Goal: Complete application form

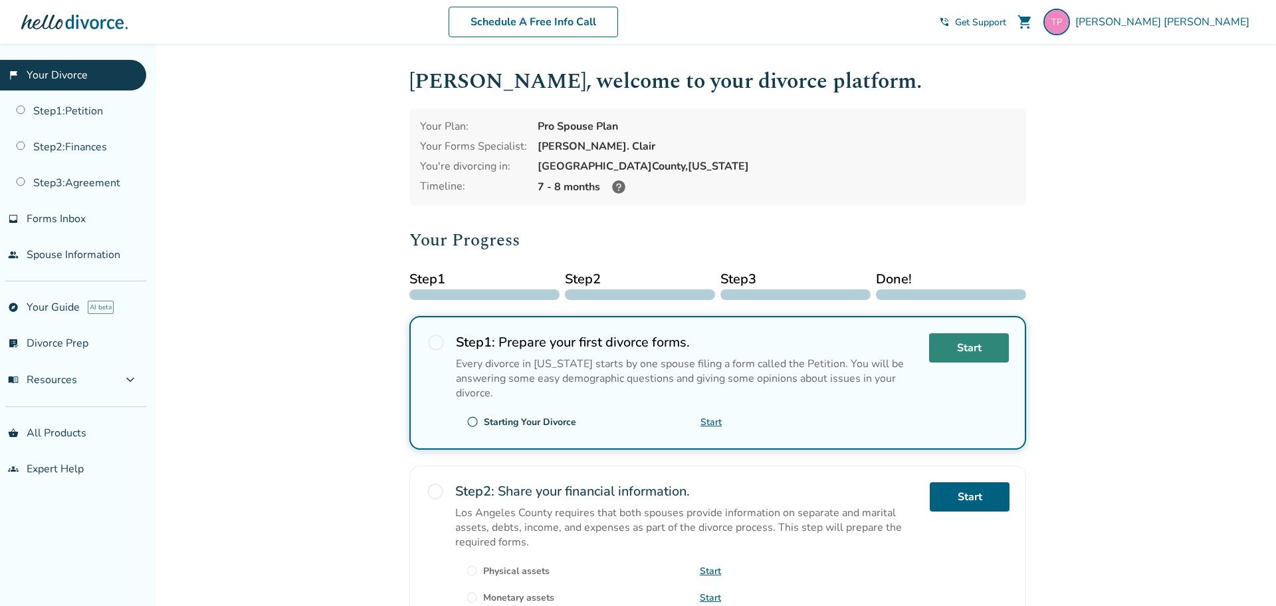
click at [992, 354] on link "Start" at bounding box center [969, 347] width 80 height 29
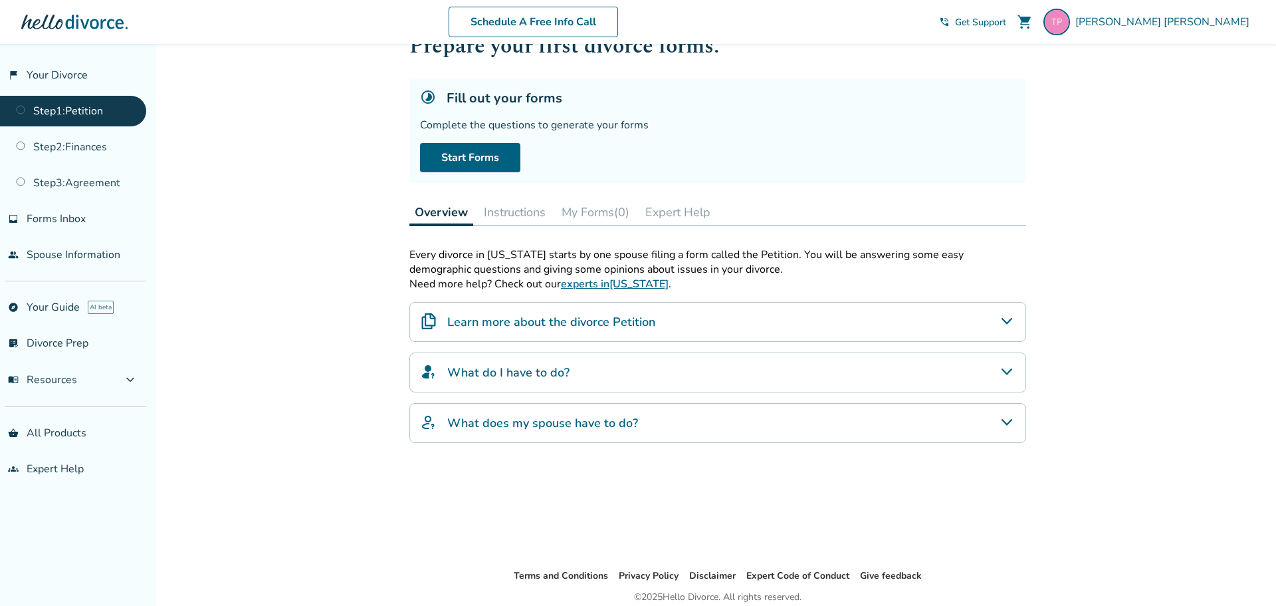
scroll to position [48, 0]
click at [471, 161] on link "Start Forms" at bounding box center [470, 159] width 100 height 29
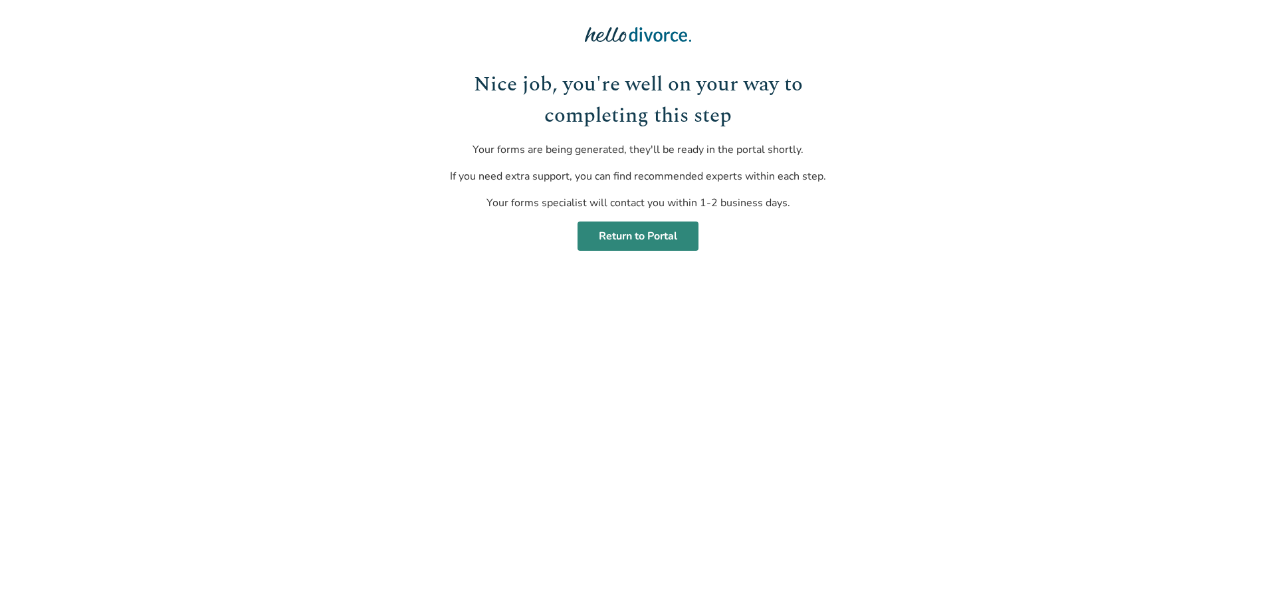
click at [627, 239] on link "Return to Portal" at bounding box center [638, 235] width 121 height 29
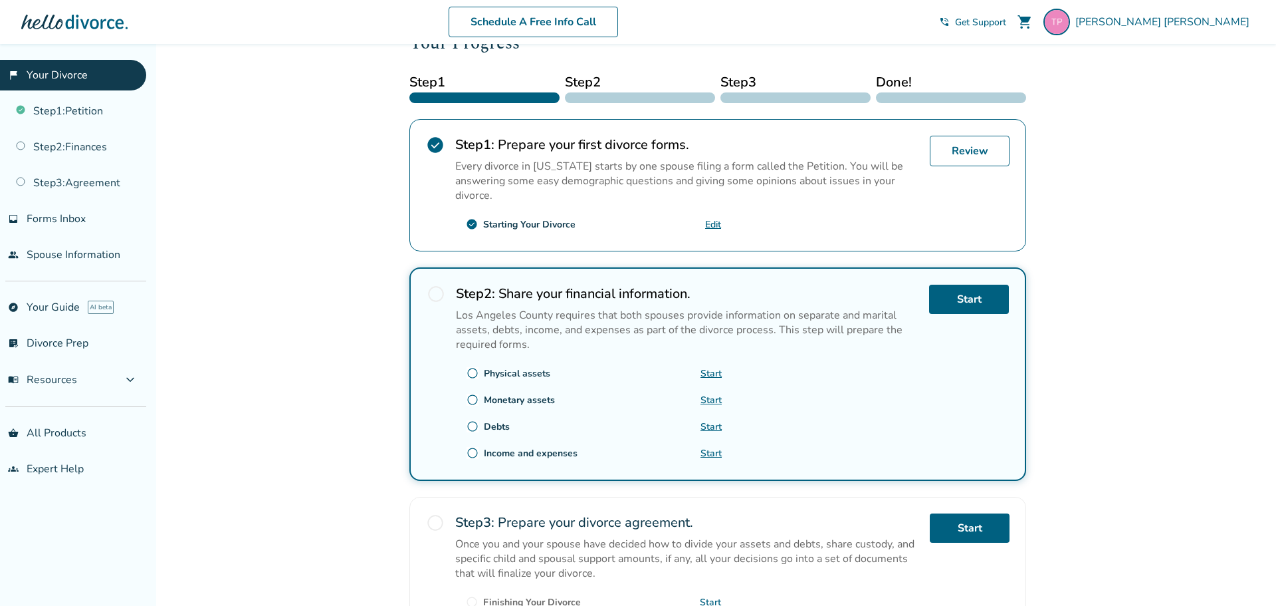
scroll to position [203, 0]
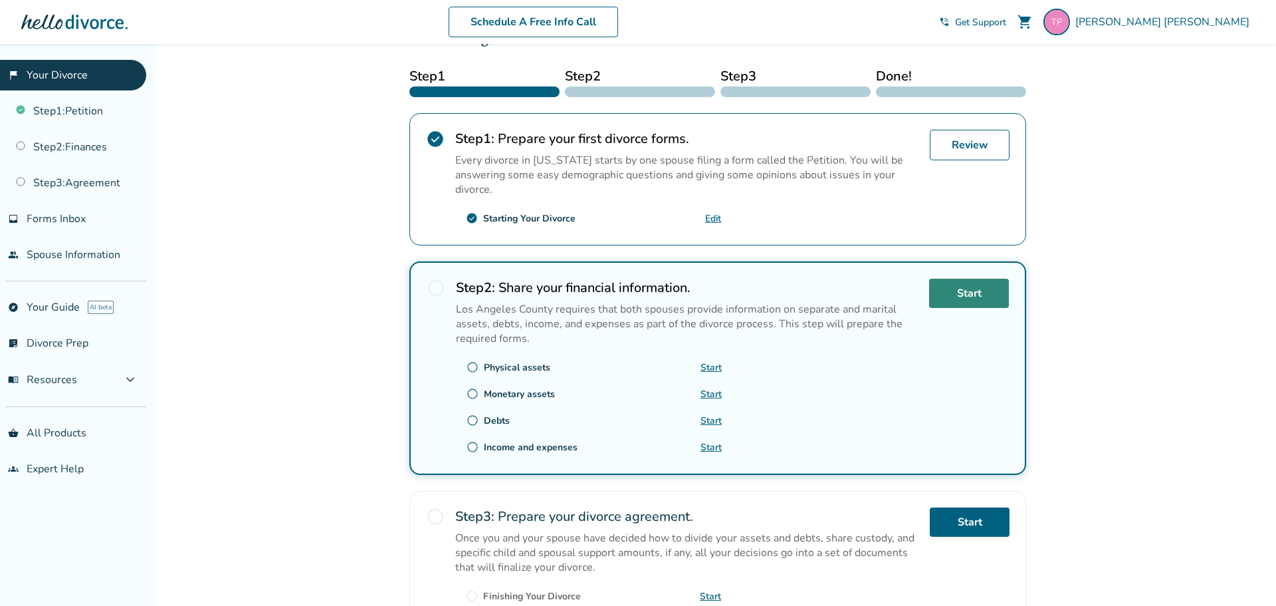
click at [964, 298] on link "Start" at bounding box center [969, 292] width 80 height 29
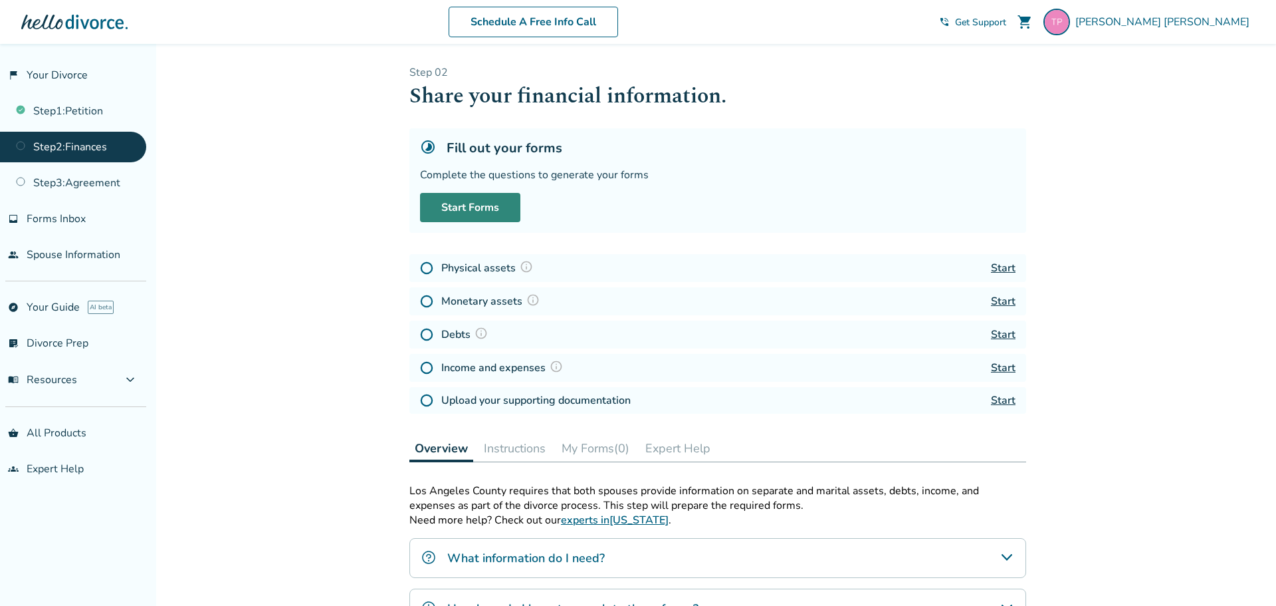
click at [464, 207] on link "Start Forms" at bounding box center [470, 207] width 100 height 29
click at [465, 208] on link "Start Forms" at bounding box center [470, 207] width 100 height 29
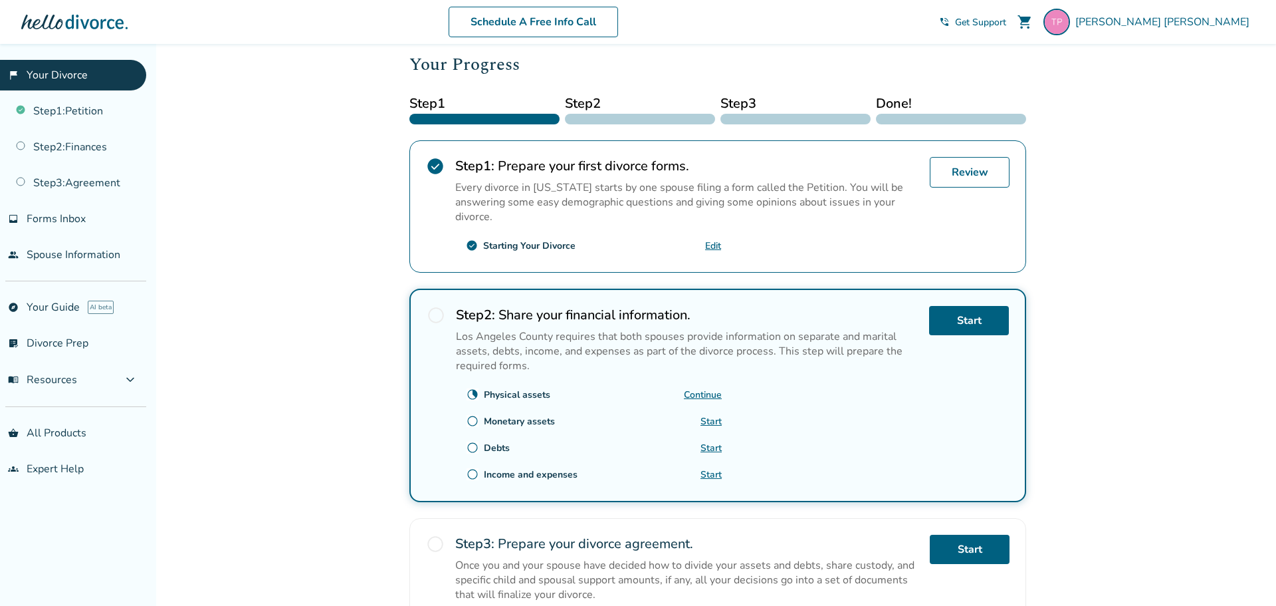
scroll to position [294, 0]
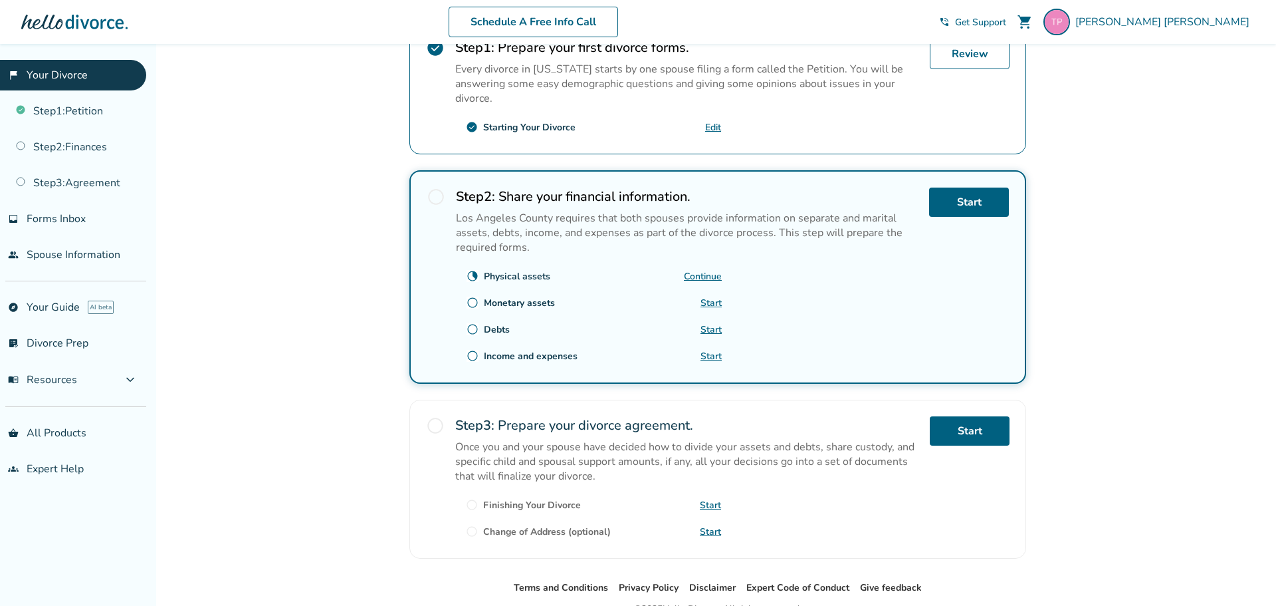
click at [708, 275] on link "Continue" at bounding box center [703, 276] width 38 height 13
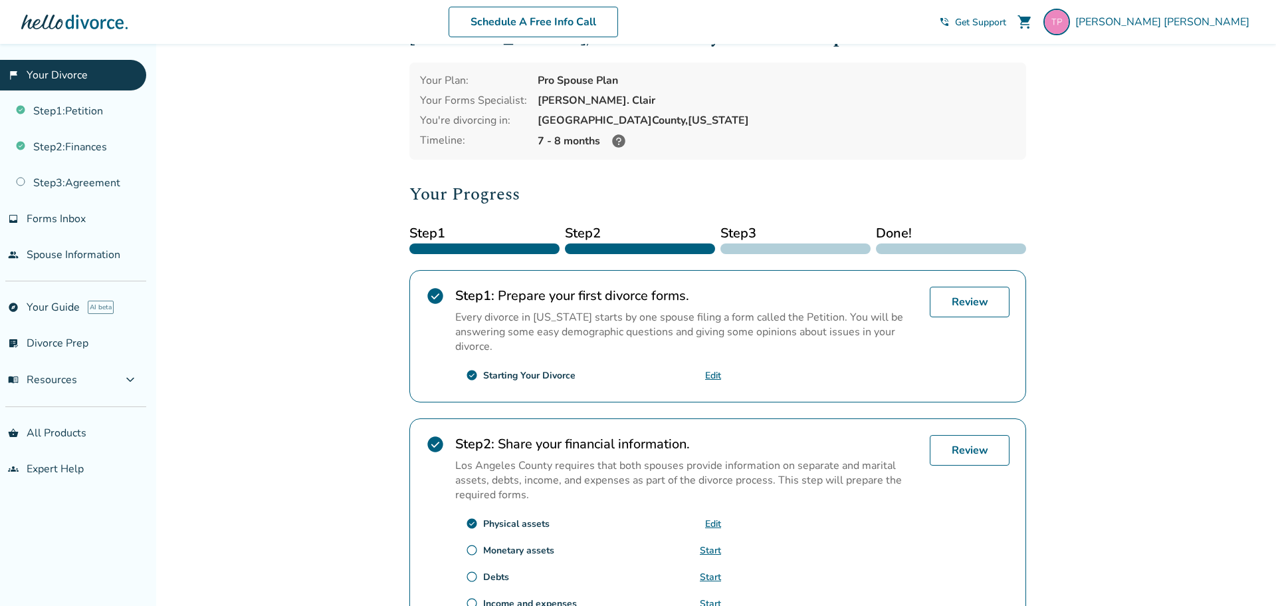
scroll to position [0, 0]
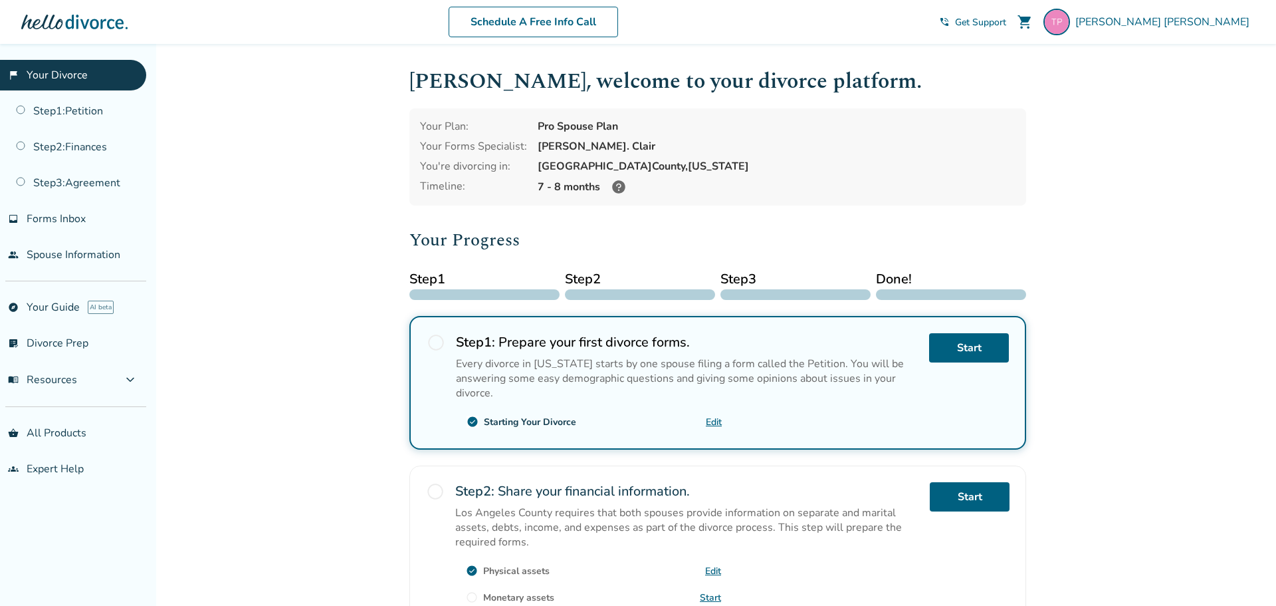
scroll to position [236, 0]
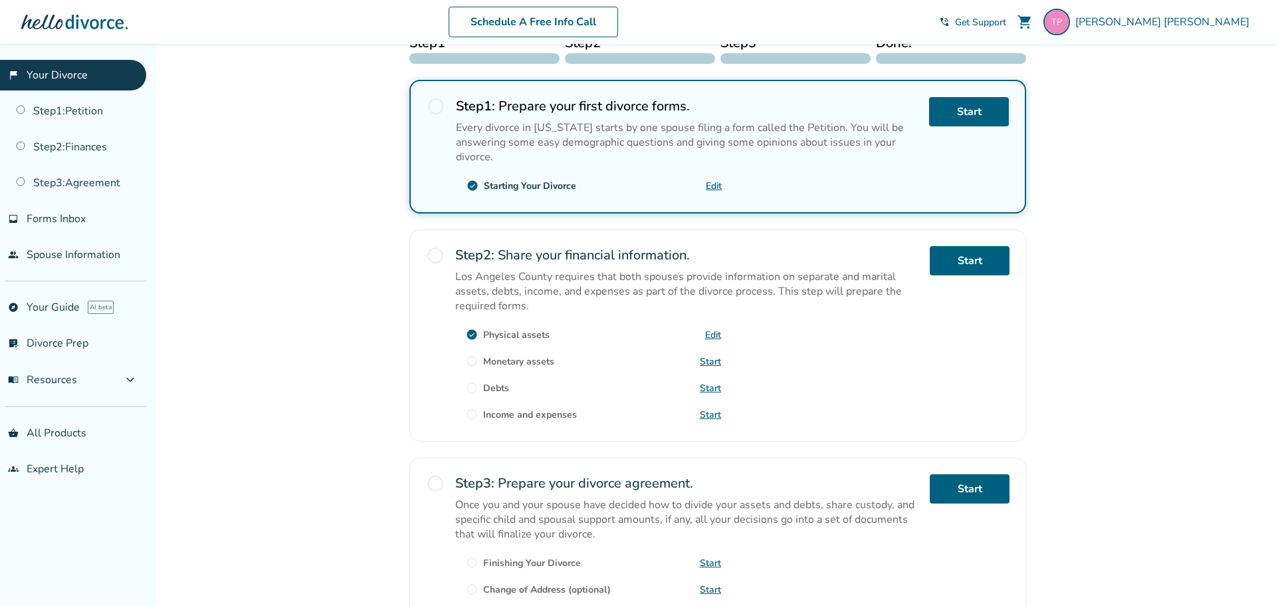
click at [715, 355] on link "Start" at bounding box center [710, 361] width 21 height 13
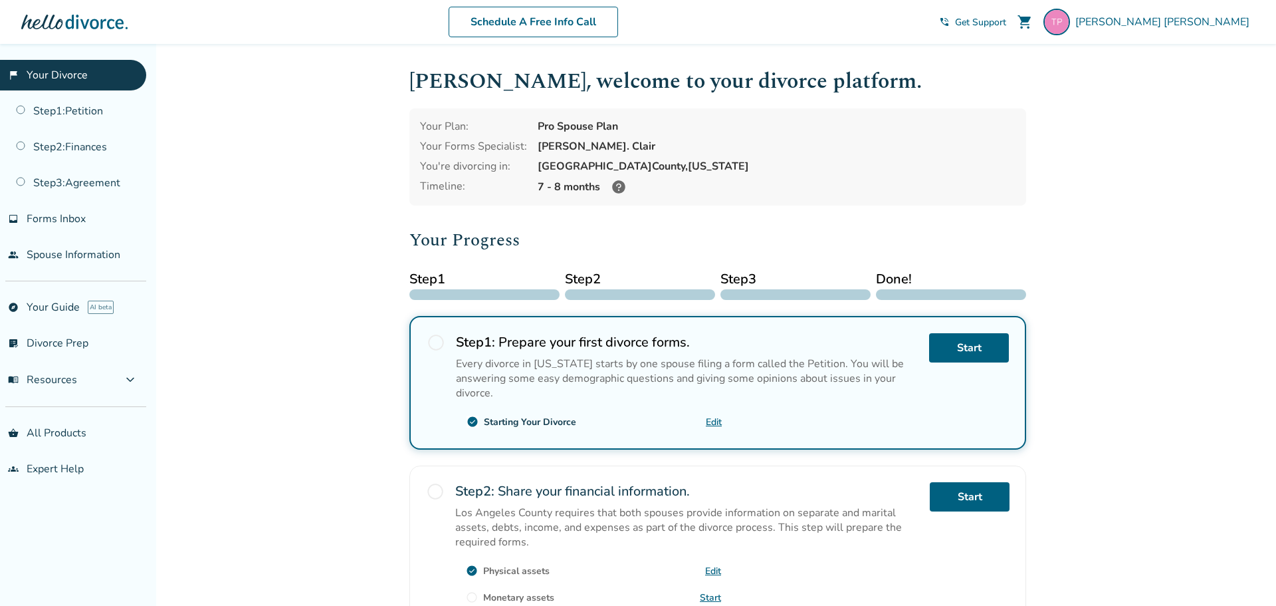
scroll to position [332, 0]
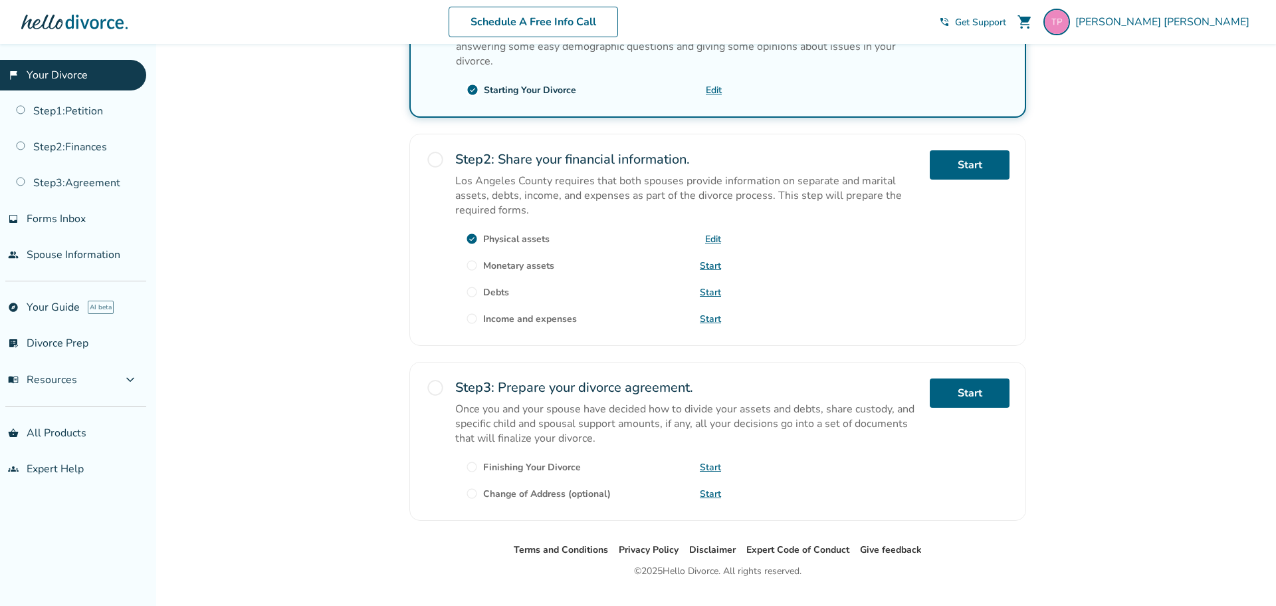
click at [713, 265] on link "Start" at bounding box center [710, 265] width 21 height 13
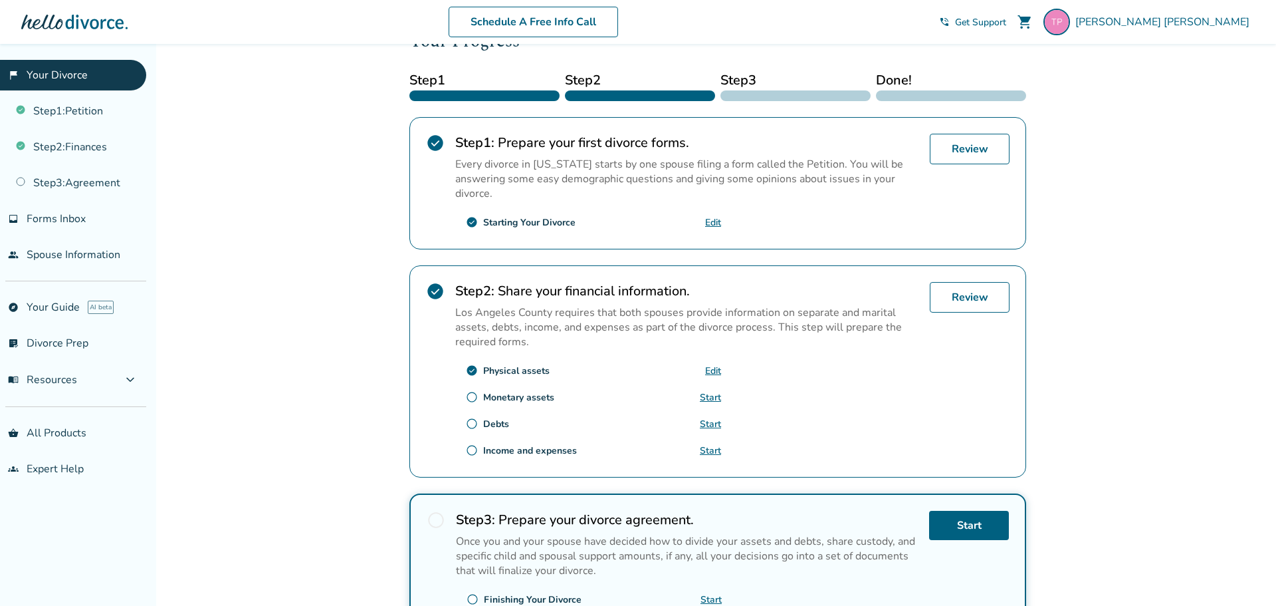
scroll to position [0, 0]
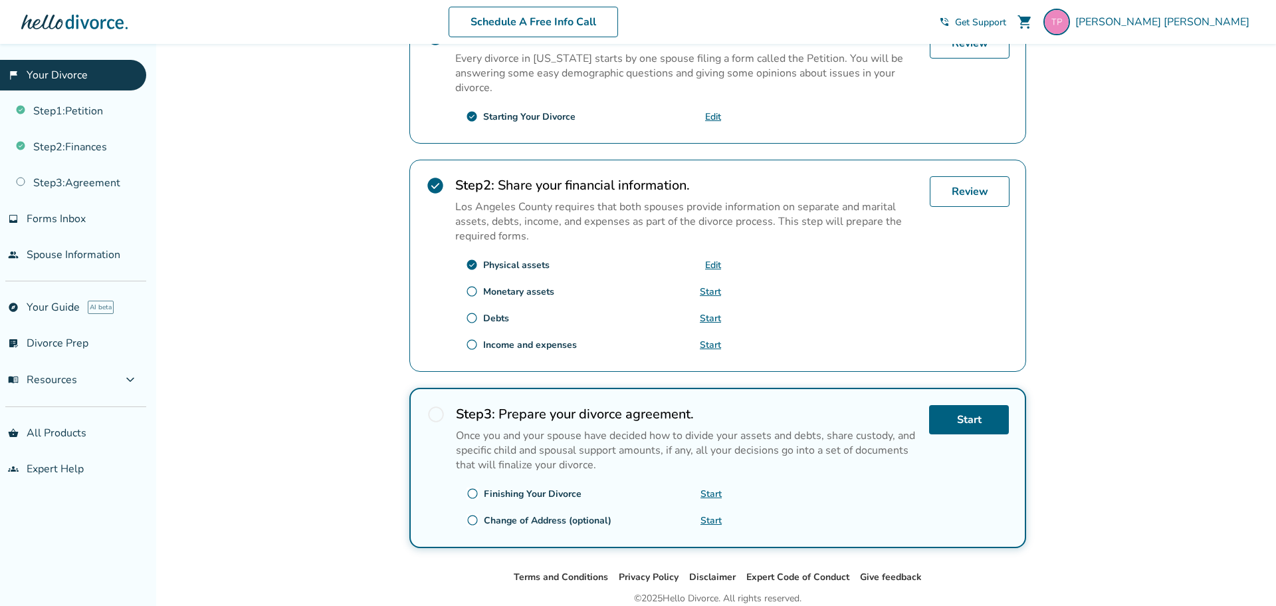
scroll to position [312, 0]
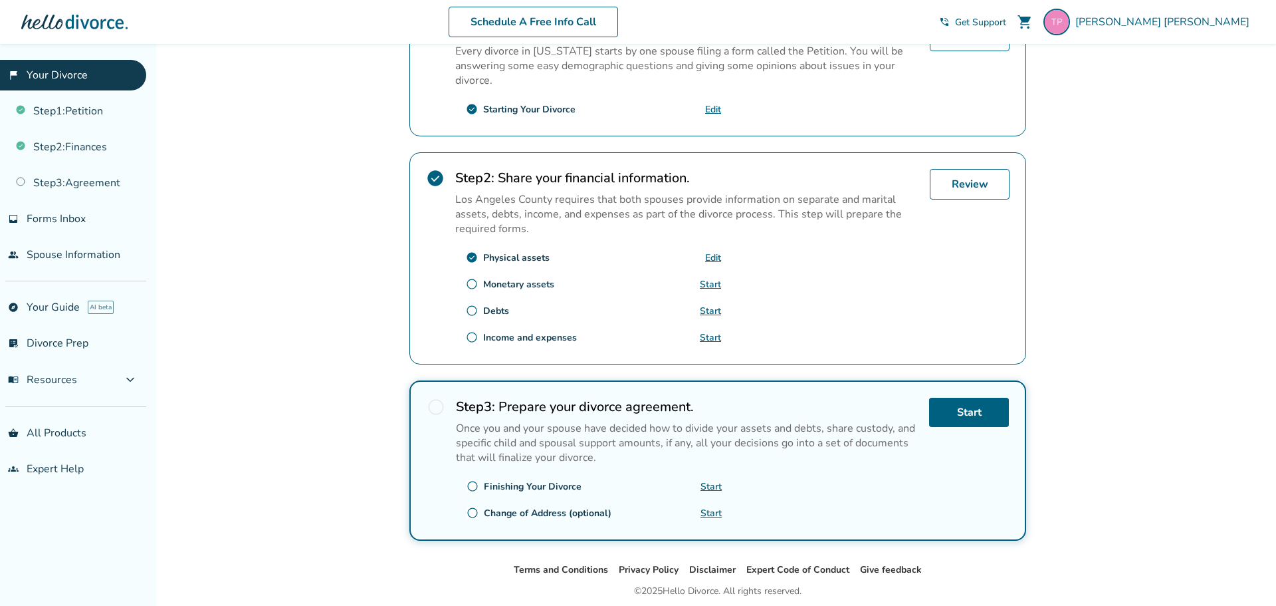
click at [714, 257] on link "Edit" at bounding box center [713, 257] width 16 height 13
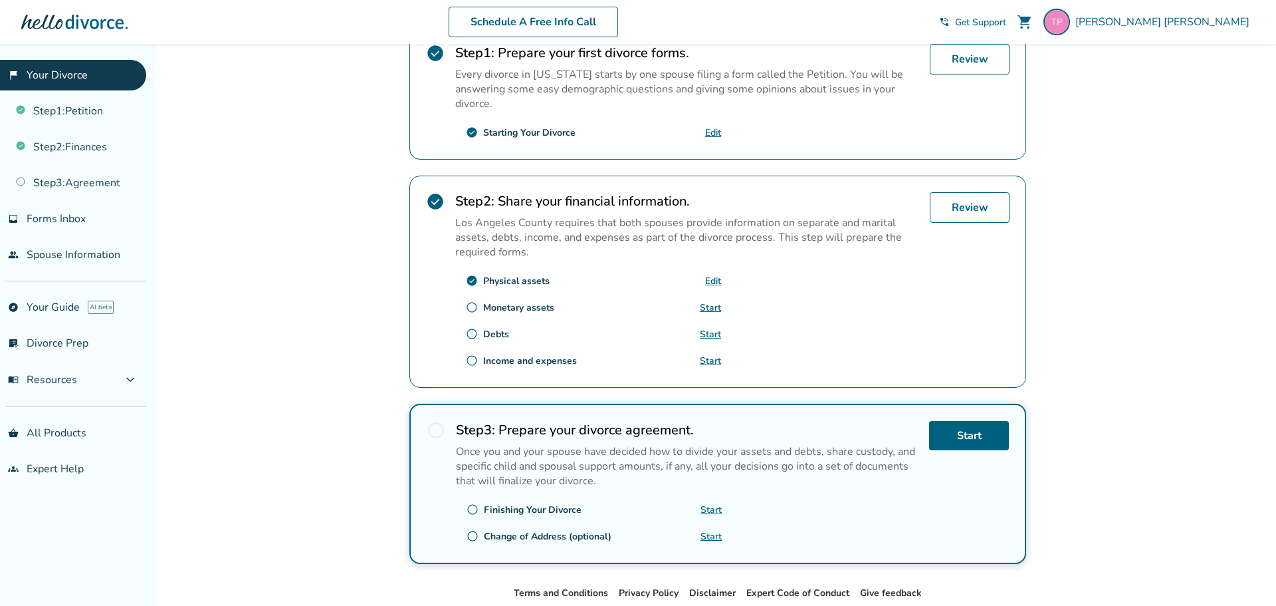
scroll to position [290, 0]
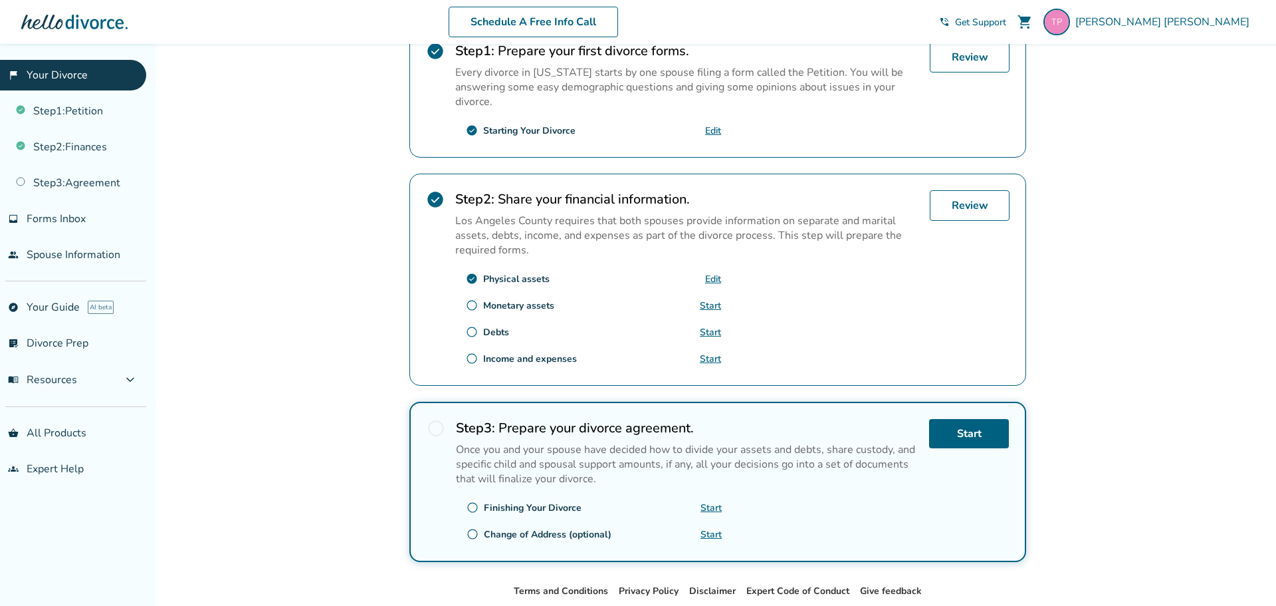
click at [707, 304] on link "Start" at bounding box center [710, 305] width 21 height 13
click at [712, 280] on link "Edit" at bounding box center [713, 279] width 16 height 13
click at [715, 301] on link "Start" at bounding box center [710, 305] width 21 height 13
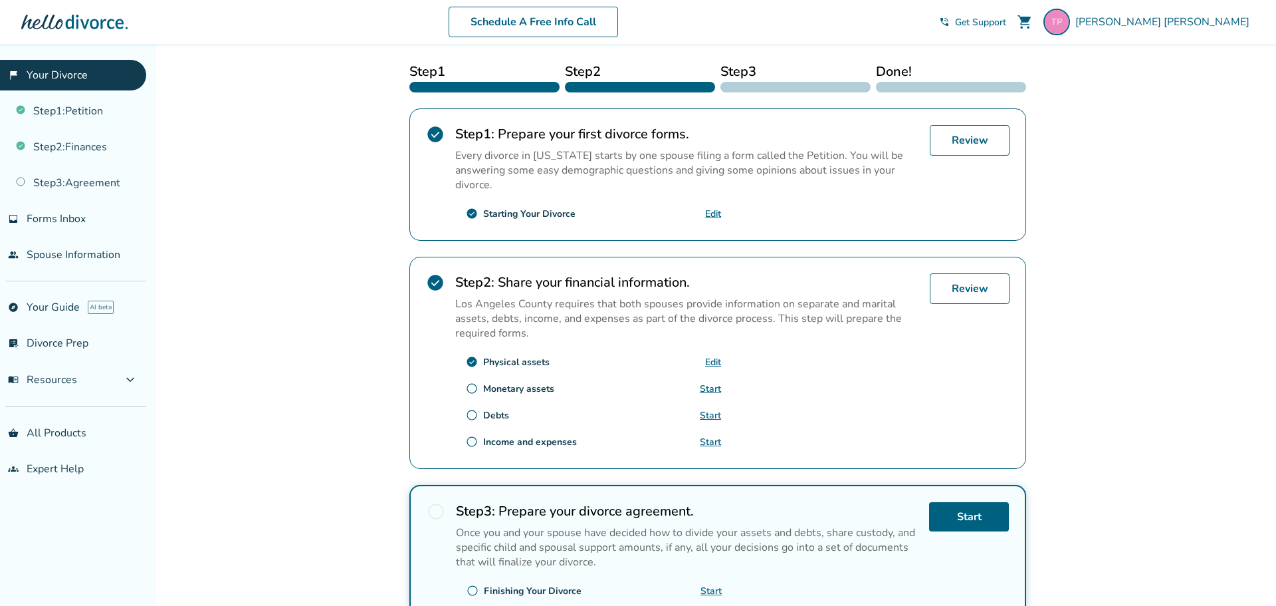
scroll to position [152, 0]
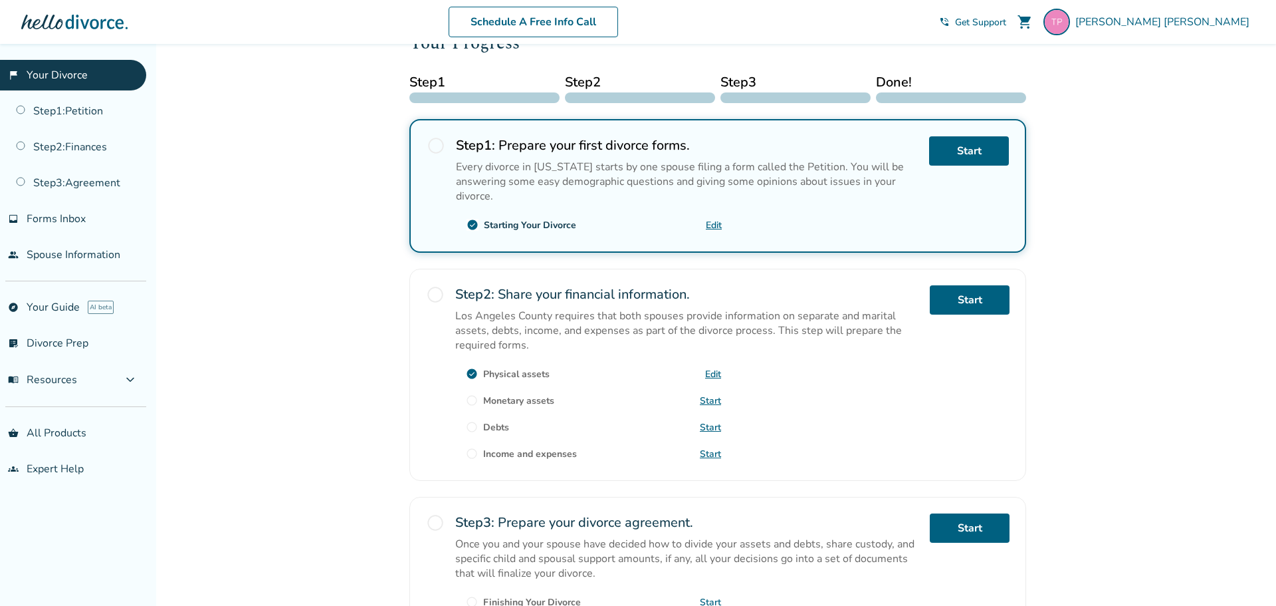
scroll to position [219, 0]
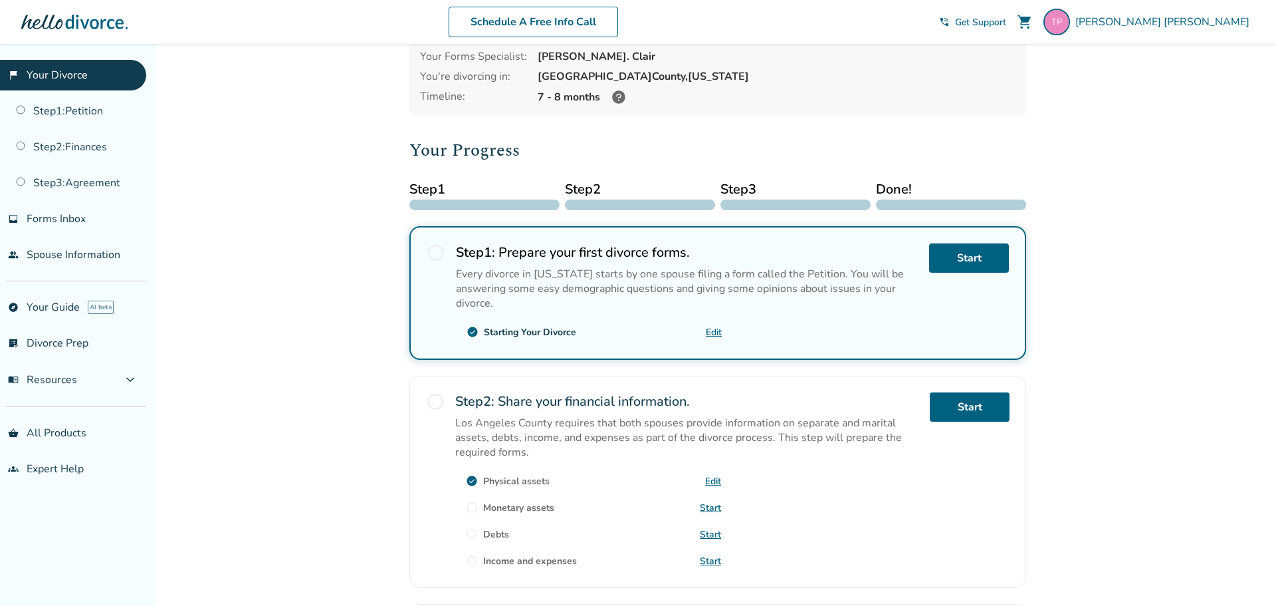
scroll to position [361, 0]
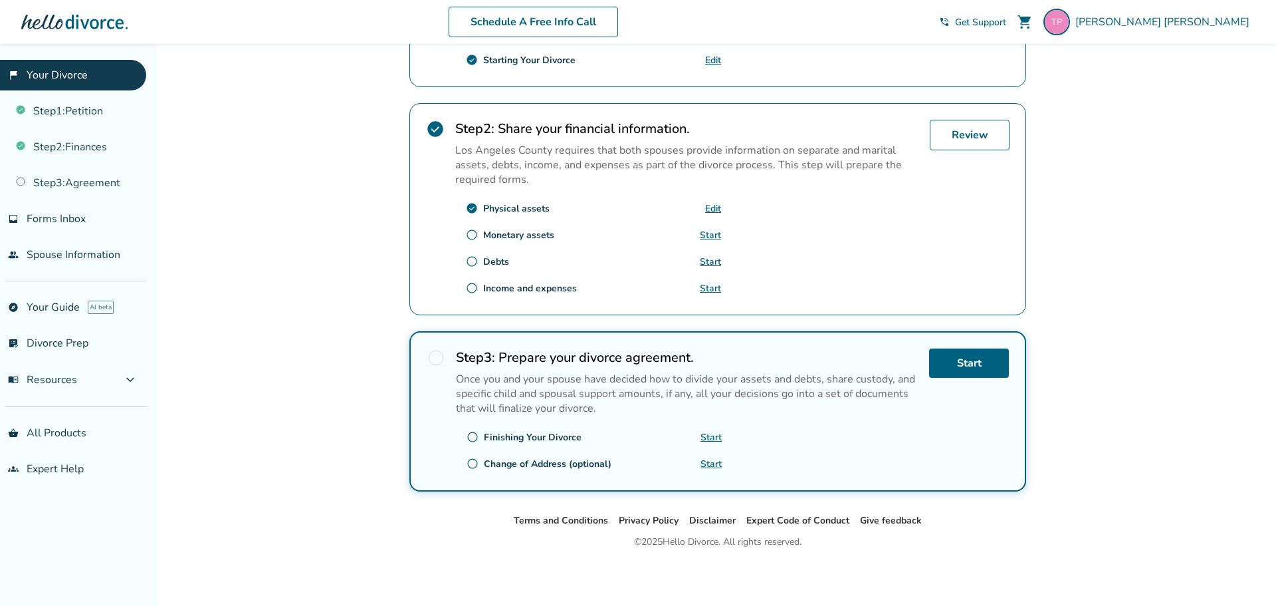
click at [708, 258] on link "Start" at bounding box center [710, 261] width 21 height 13
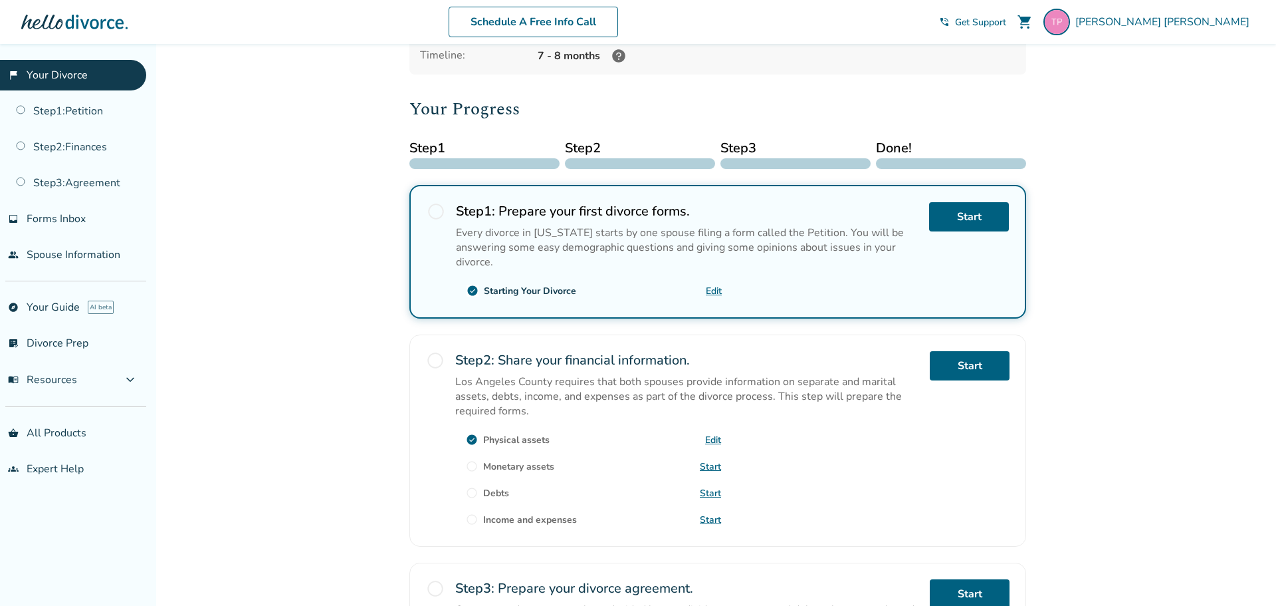
scroll to position [331, 0]
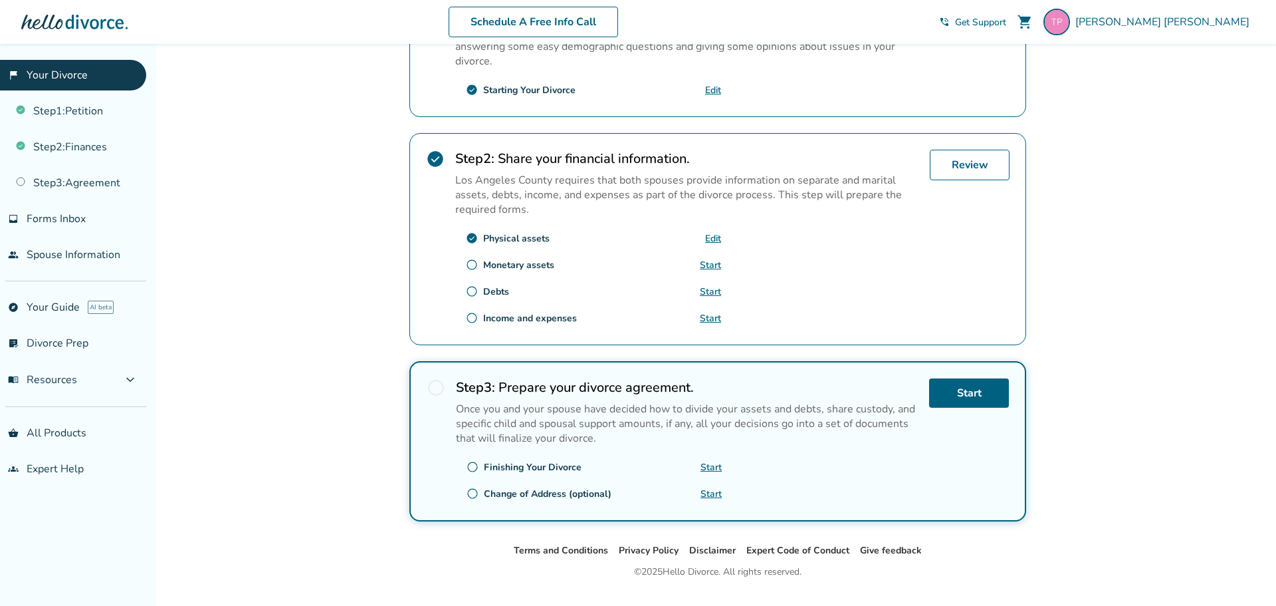
click at [716, 268] on link "Start" at bounding box center [710, 265] width 21 height 13
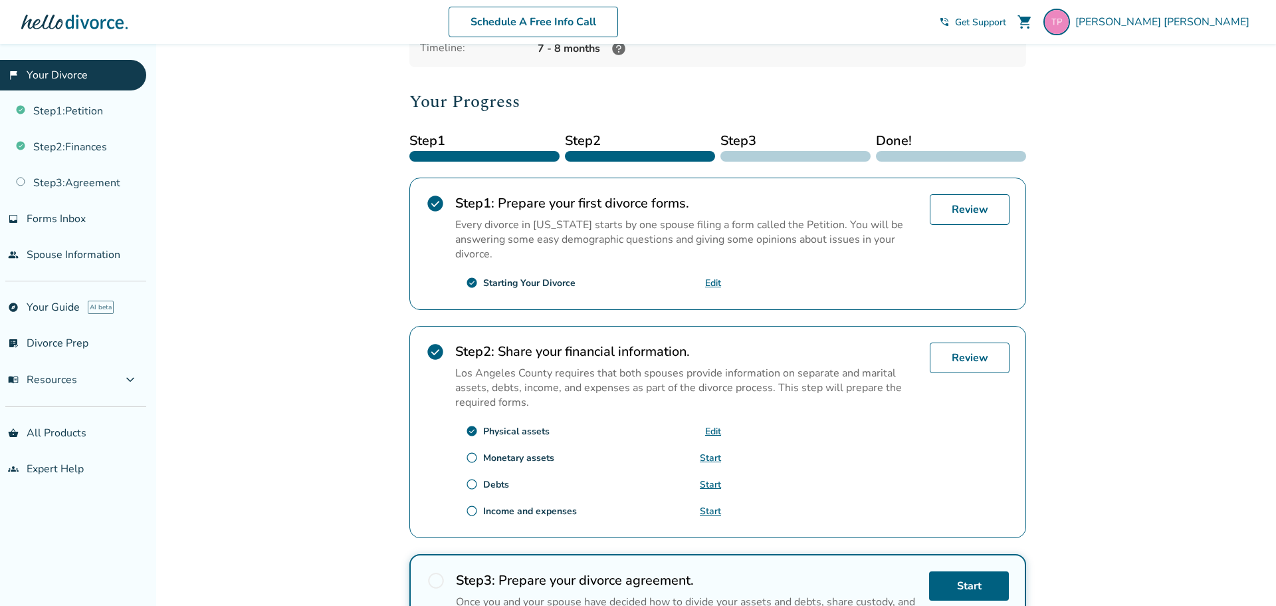
scroll to position [174, 0]
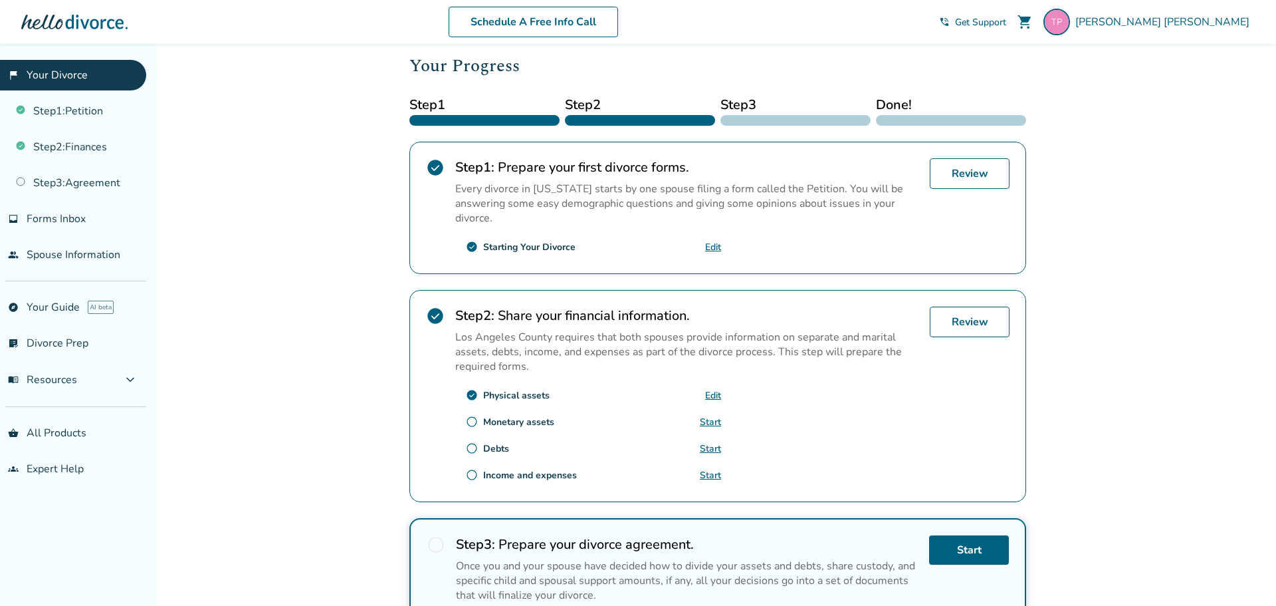
click at [713, 419] on link "Start" at bounding box center [710, 421] width 21 height 13
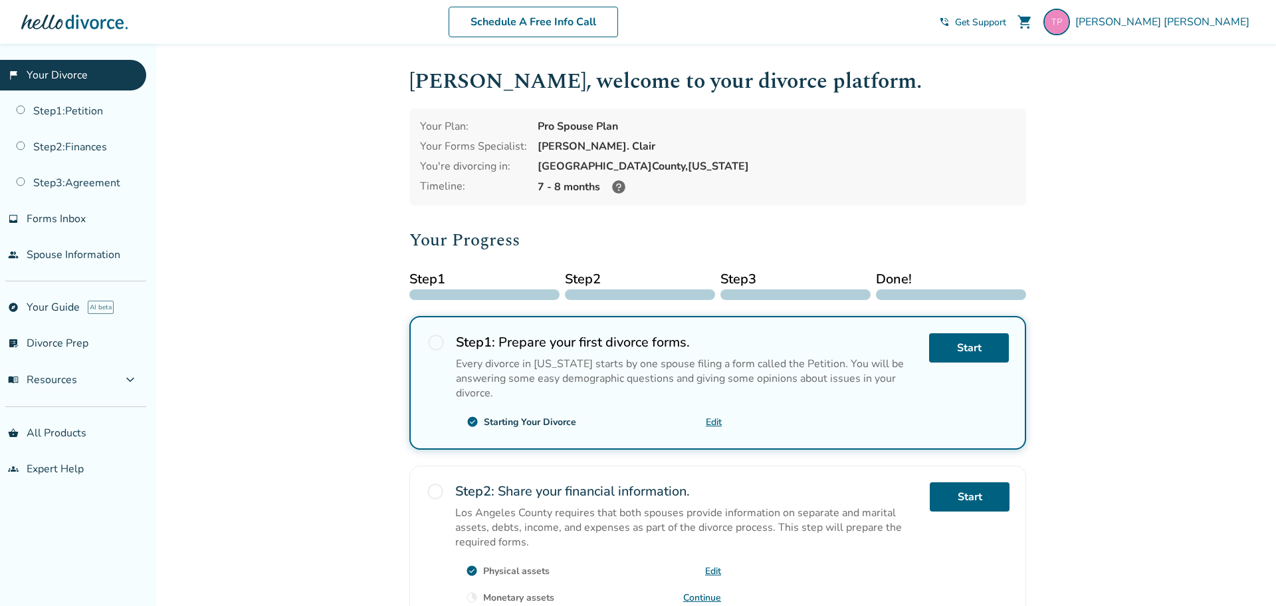
scroll to position [123, 0]
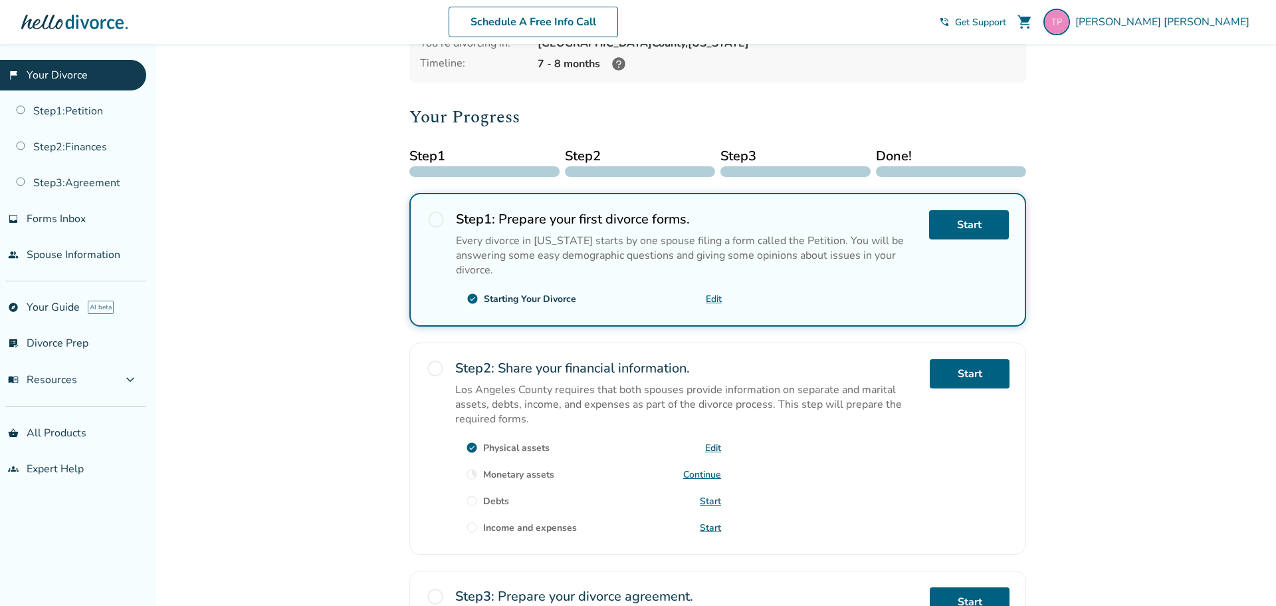
click at [712, 468] on link "Continue" at bounding box center [702, 474] width 38 height 13
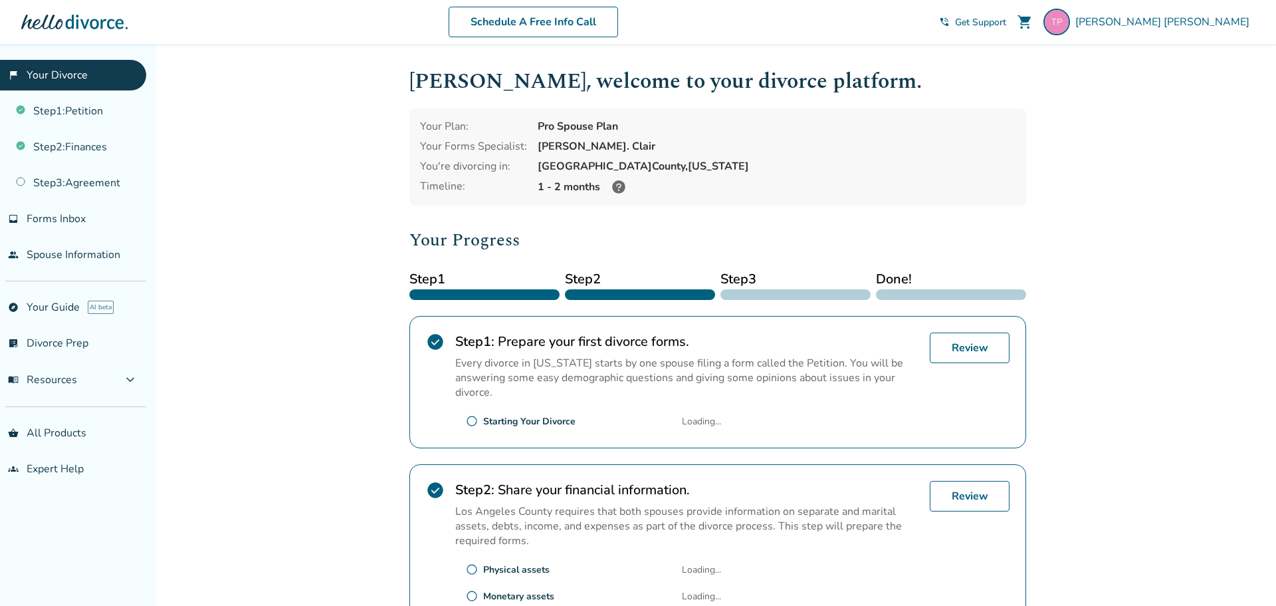
scroll to position [231, 0]
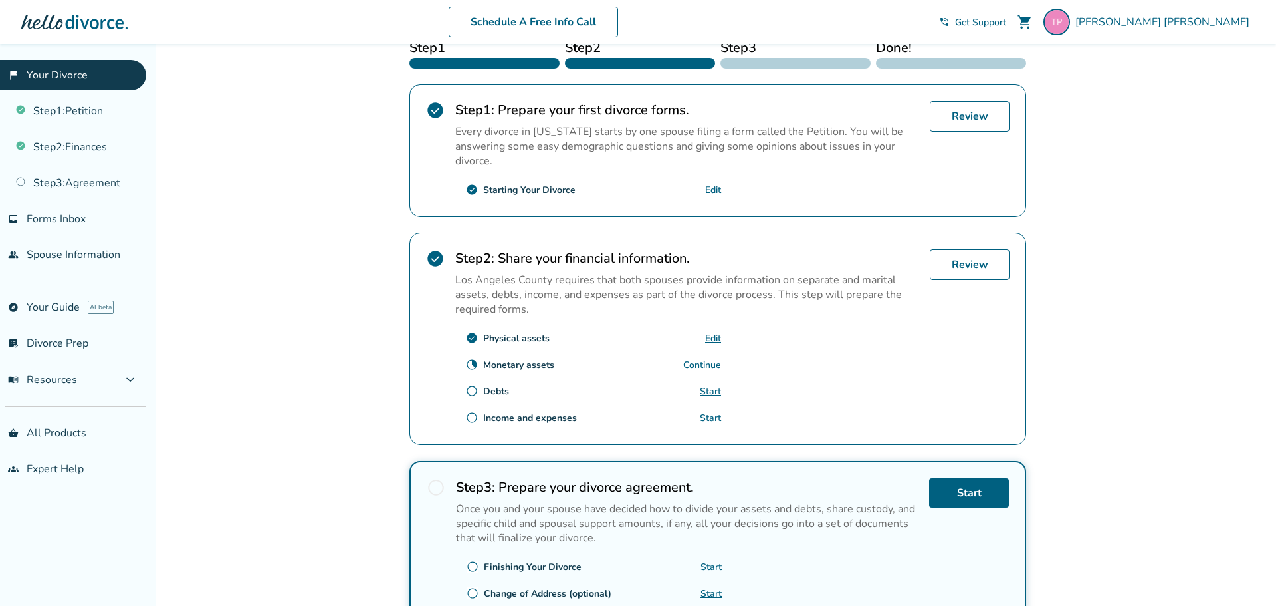
click at [712, 363] on link "Continue" at bounding box center [702, 364] width 38 height 13
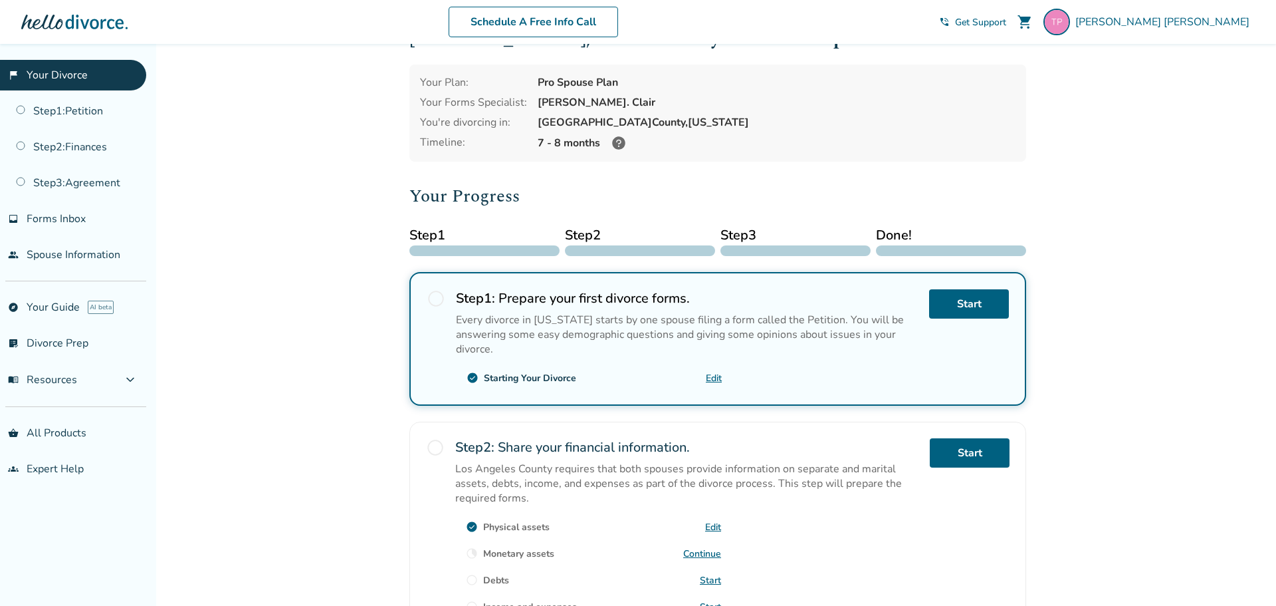
scroll to position [258, 0]
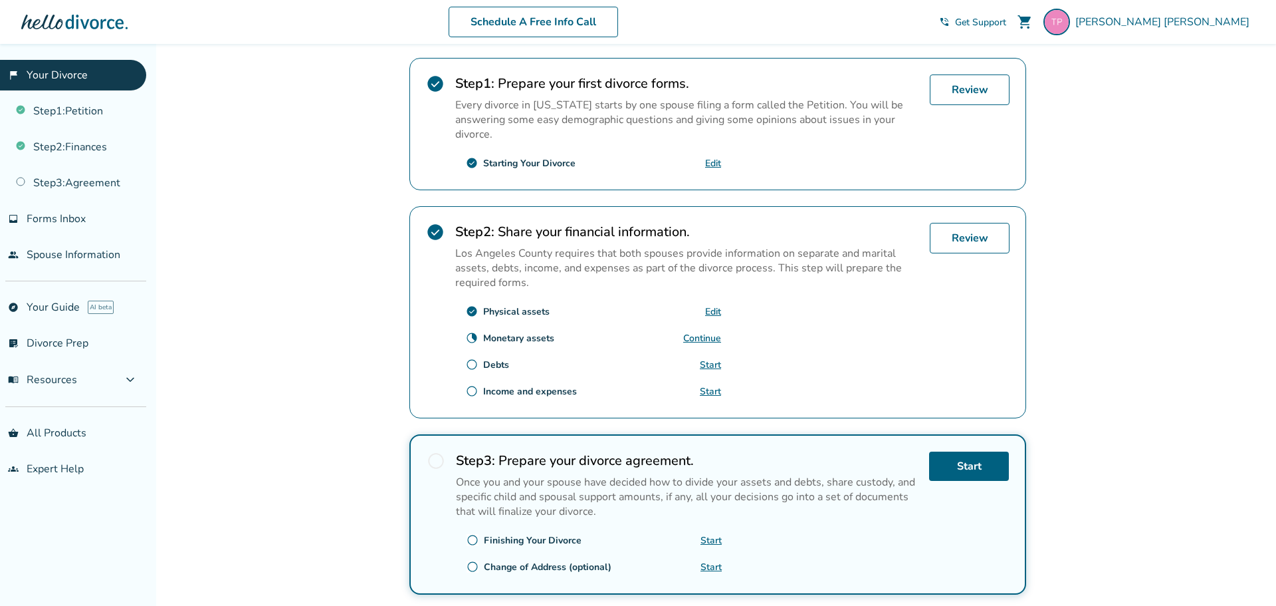
click at [699, 338] on link "Continue" at bounding box center [702, 338] width 38 height 13
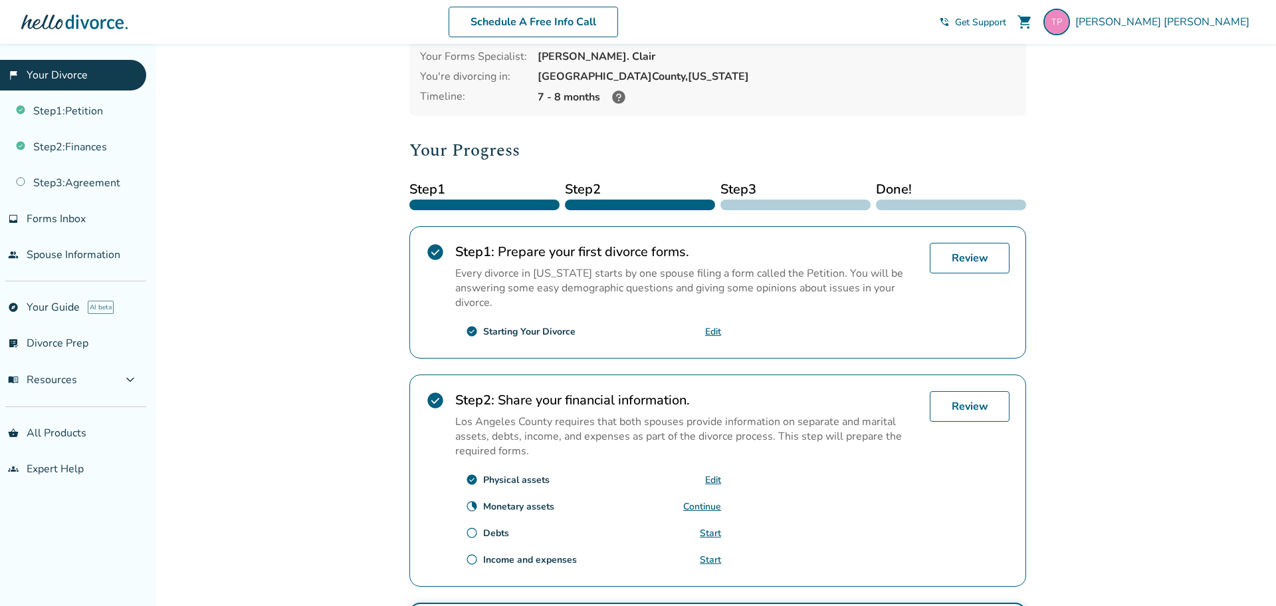
scroll to position [0, 0]
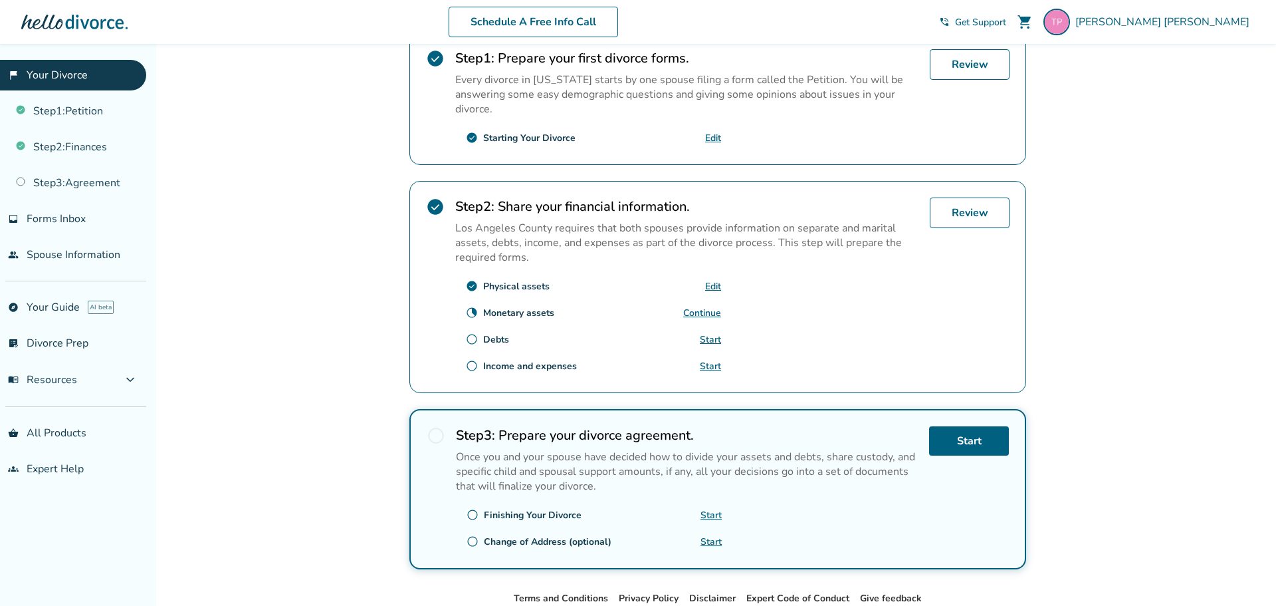
scroll to position [287, 0]
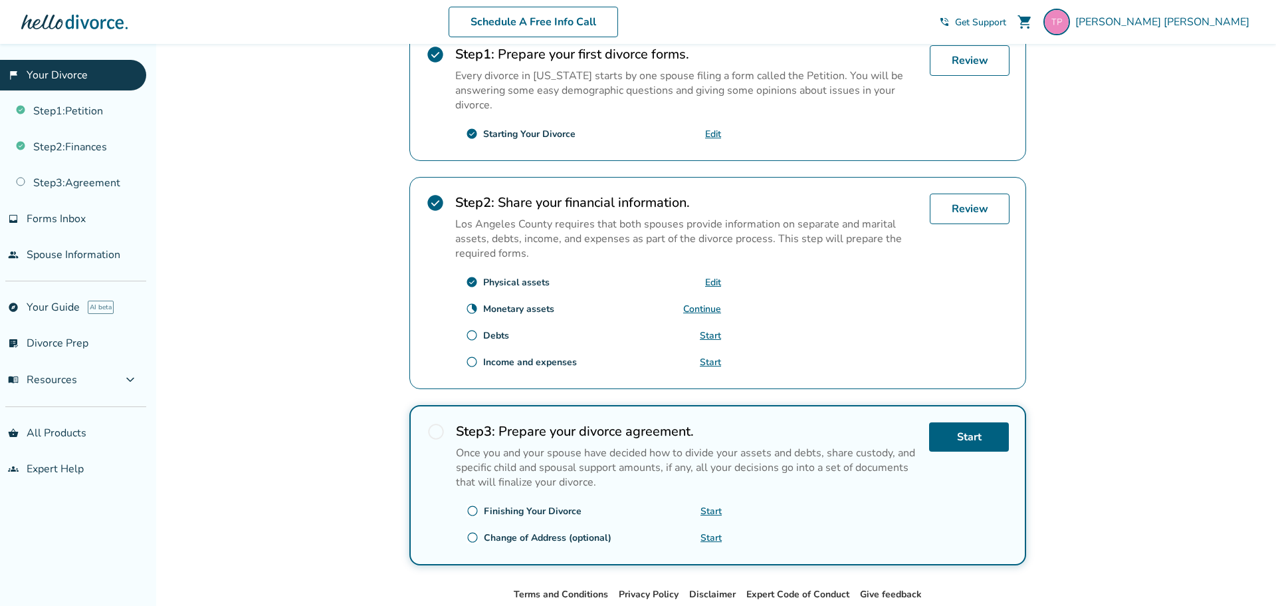
click at [710, 337] on link "Start" at bounding box center [710, 335] width 21 height 13
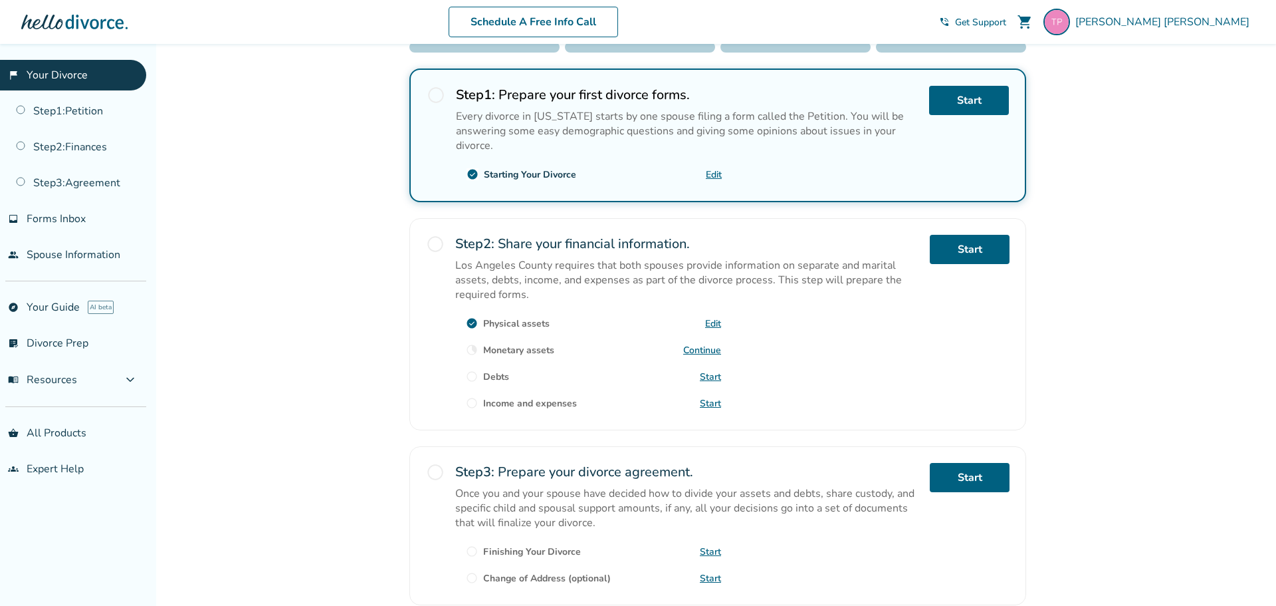
scroll to position [304, 0]
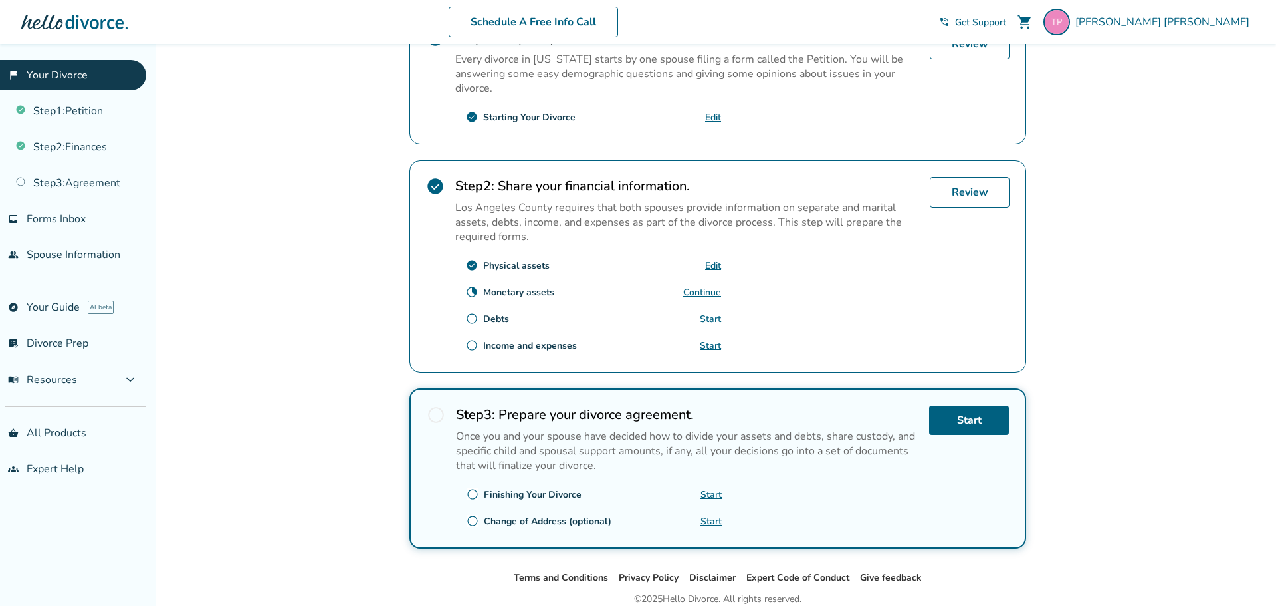
click at [706, 320] on link "Start" at bounding box center [710, 318] width 21 height 13
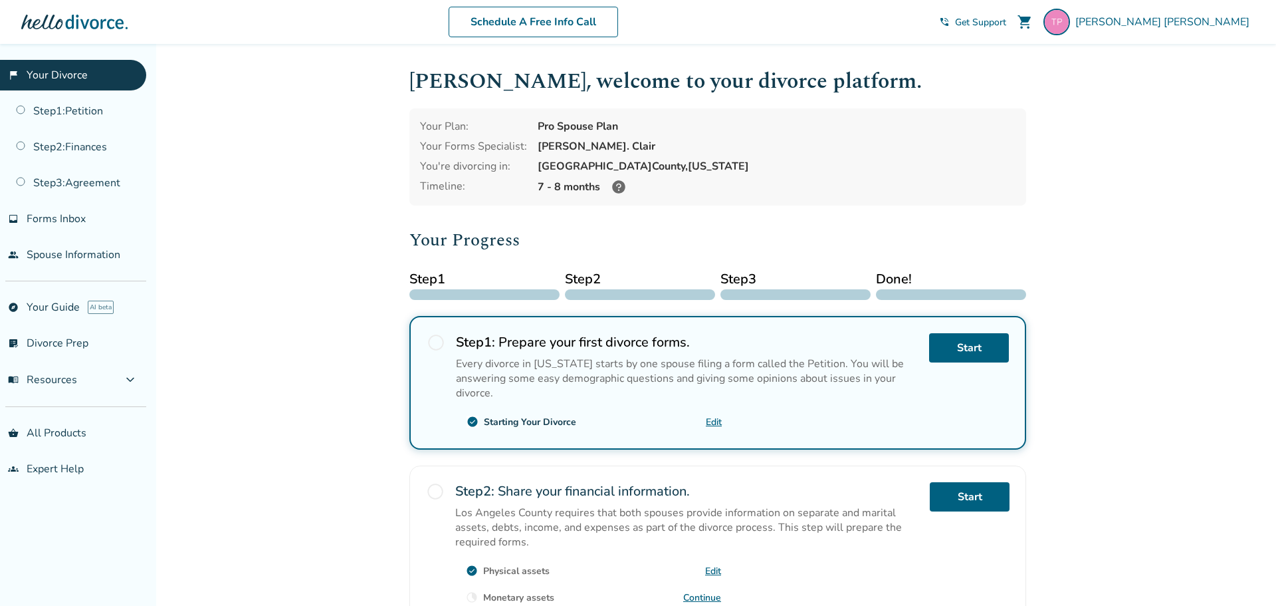
scroll to position [237, 0]
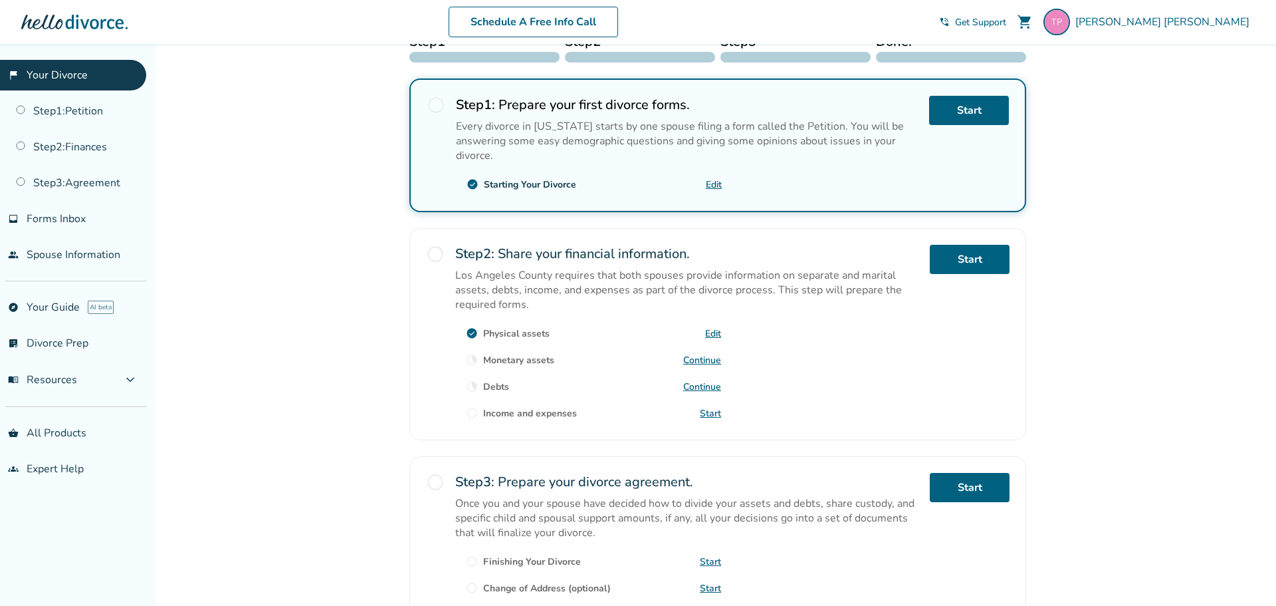
click at [703, 386] on link "Continue" at bounding box center [702, 386] width 38 height 13
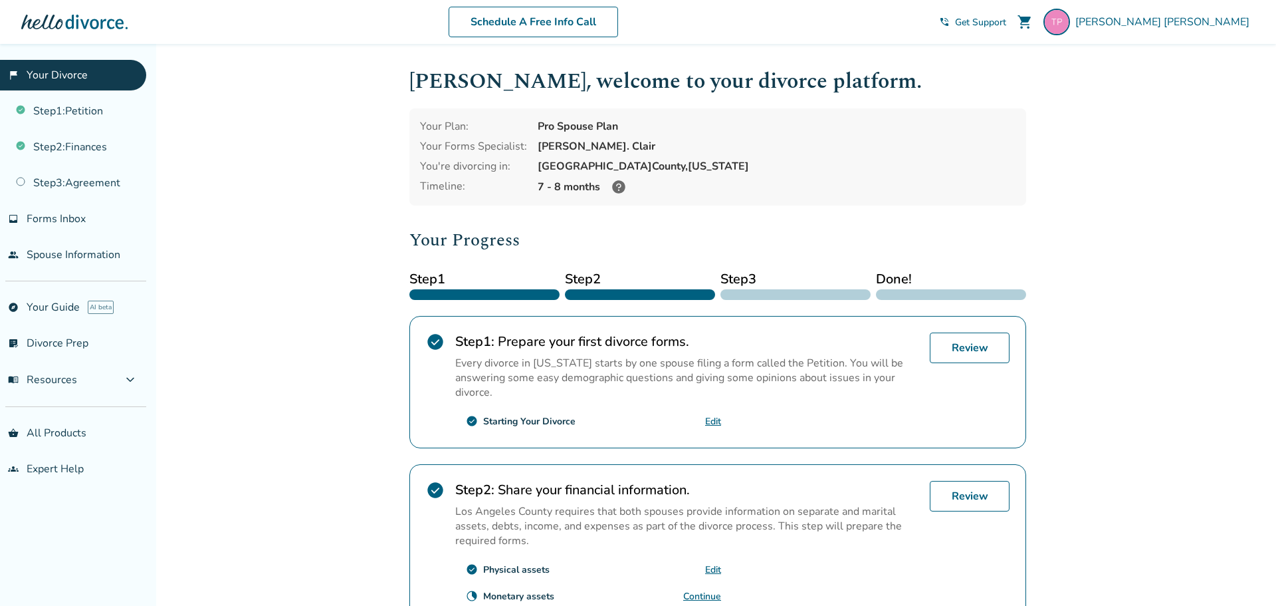
scroll to position [352, 0]
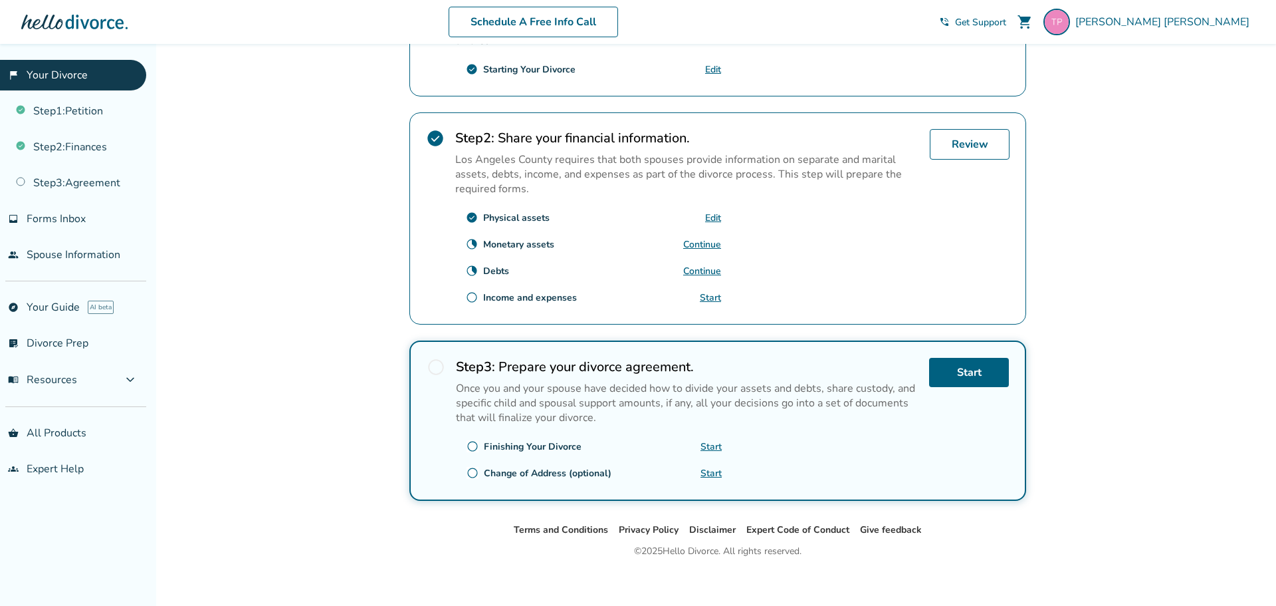
click at [711, 297] on link "Start" at bounding box center [710, 297] width 21 height 13
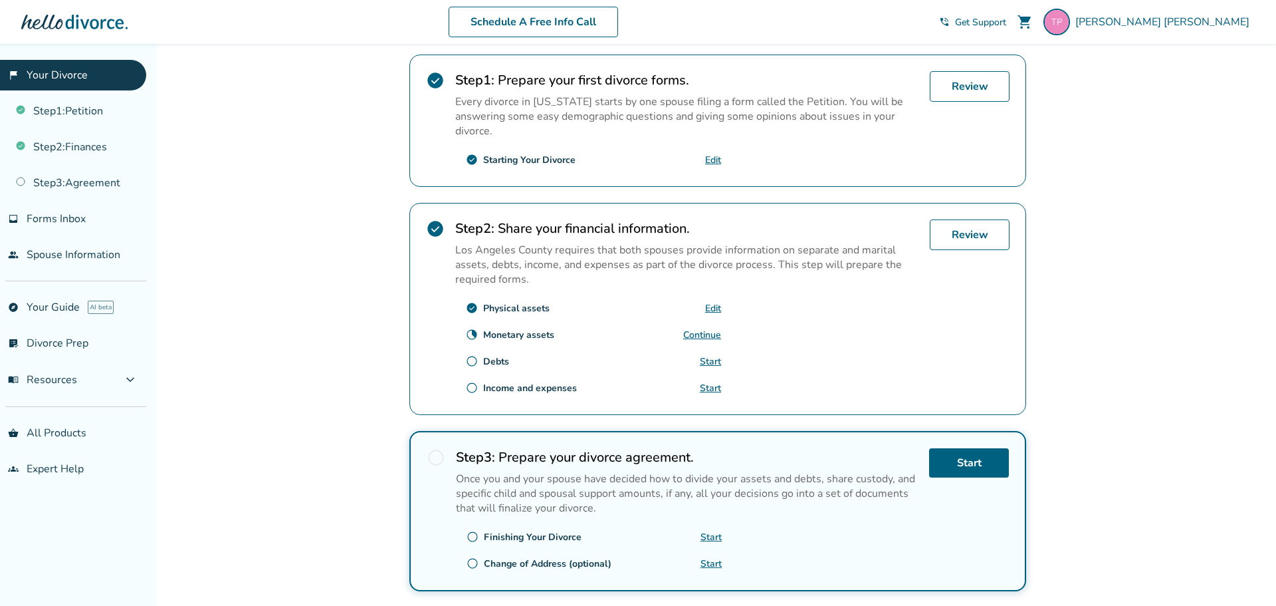
scroll to position [361, 0]
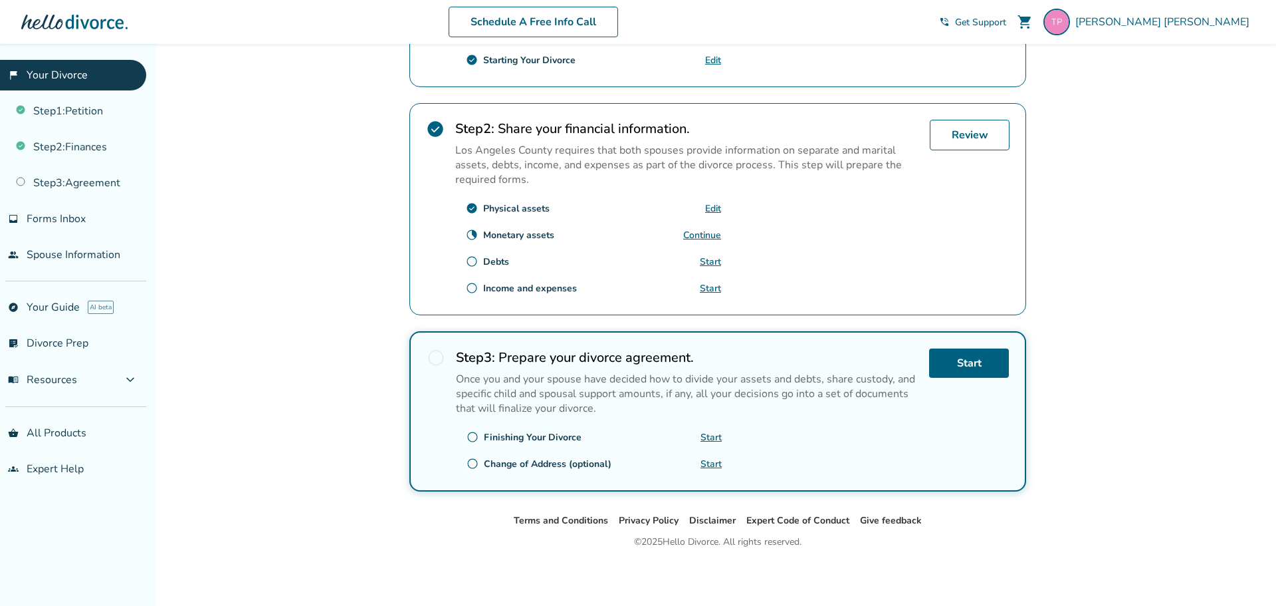
click at [1005, 280] on div "Review" at bounding box center [970, 209] width 80 height 179
